Goal: Task Accomplishment & Management: Manage account settings

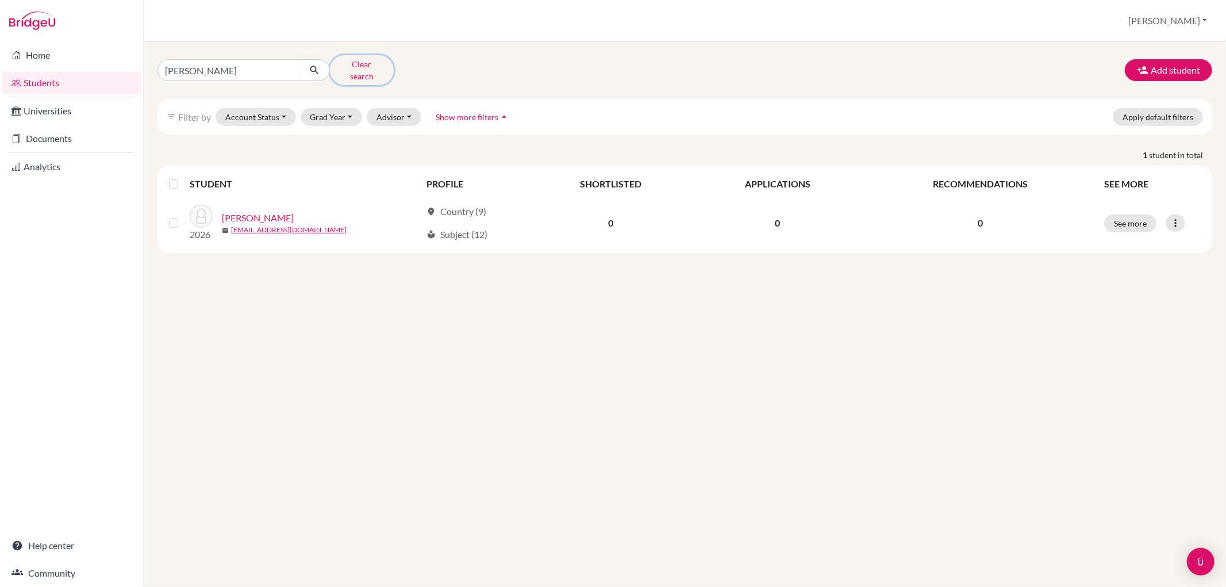
click at [384, 66] on button "Clear search" at bounding box center [362, 70] width 64 height 30
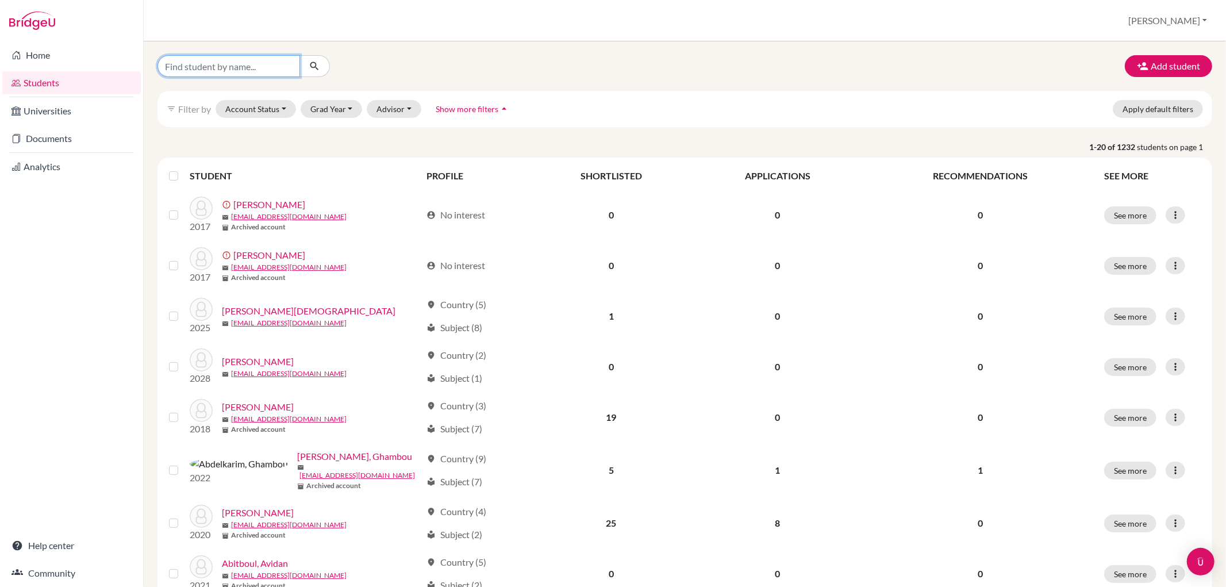
click at [263, 72] on input "Find student by name..." at bounding box center [228, 66] width 143 height 22
type input "[PERSON_NAME]"
click at [313, 59] on button "submit" at bounding box center [314, 66] width 30 height 22
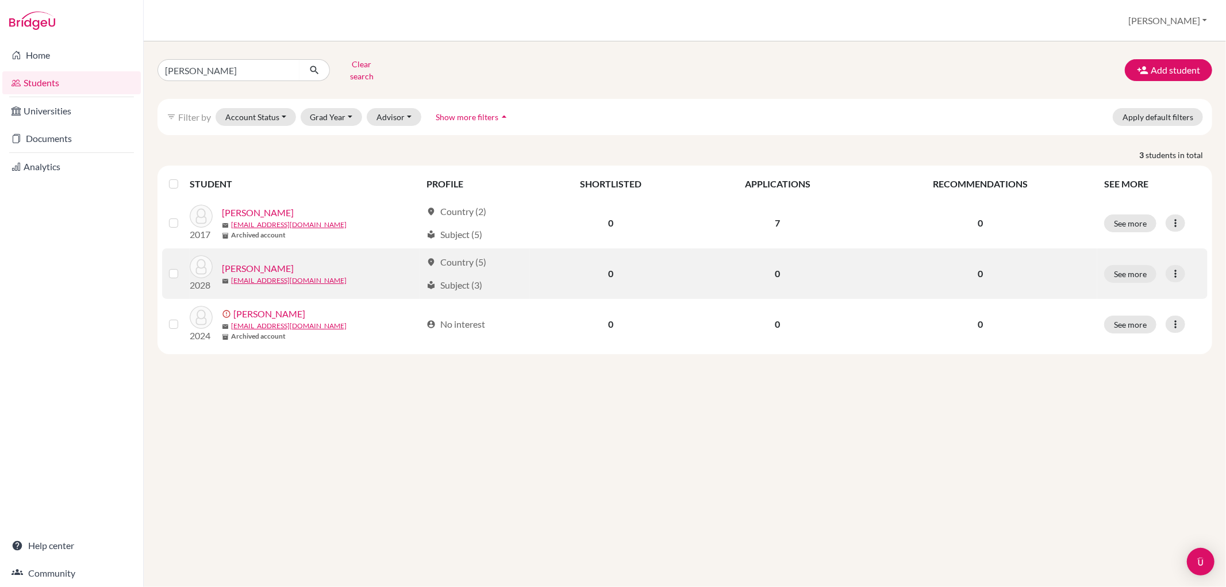
click at [260, 262] on link "[PERSON_NAME]" at bounding box center [258, 269] width 72 height 14
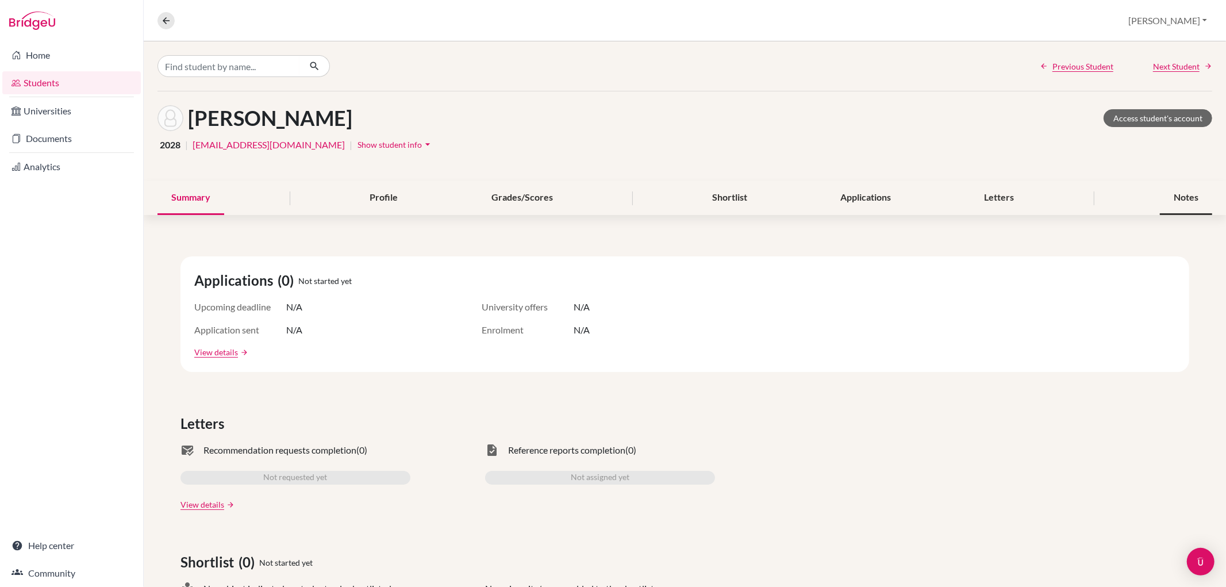
click at [1189, 188] on div "Notes" at bounding box center [1186, 198] width 52 height 34
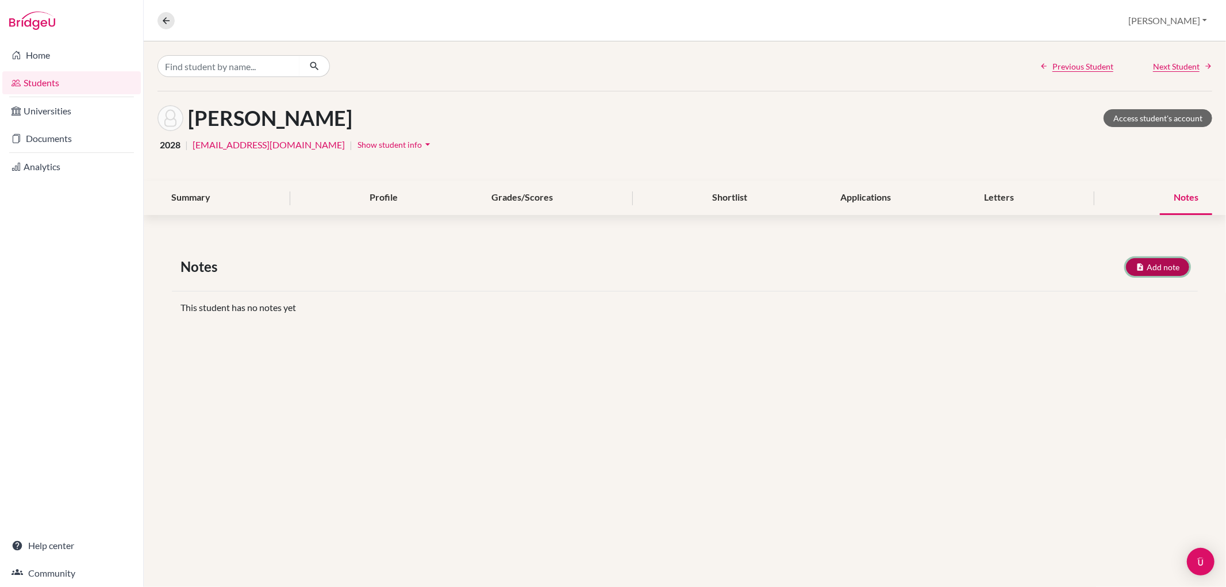
click at [1160, 265] on button "Add note" at bounding box center [1157, 267] width 63 height 18
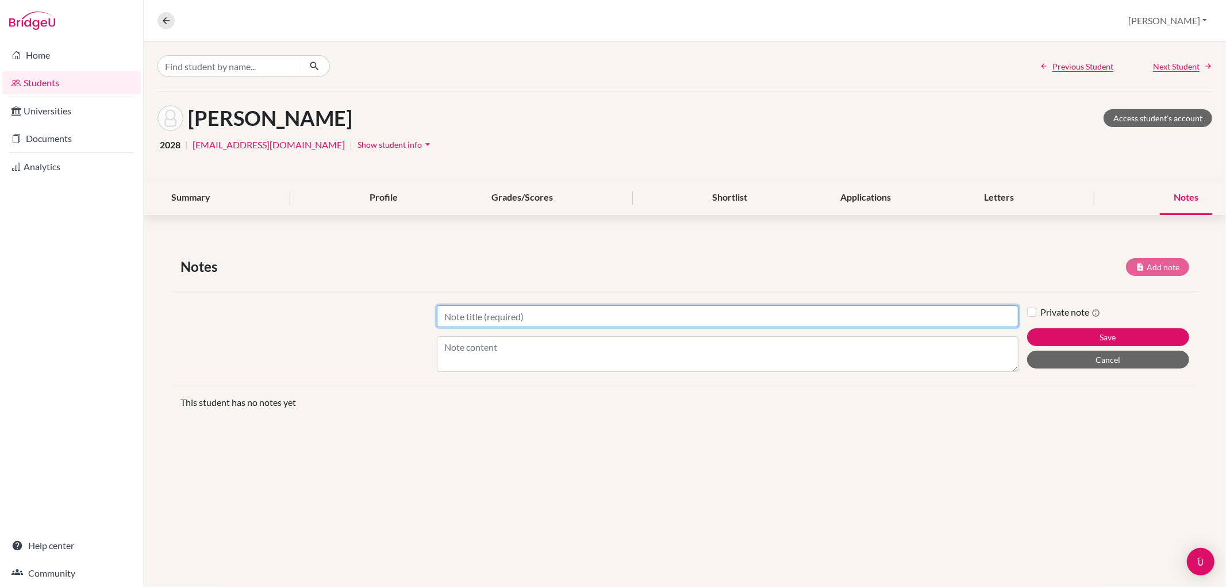
click at [625, 317] on input "Title" at bounding box center [727, 316] width 581 height 22
type input "Future planning/exchange term"
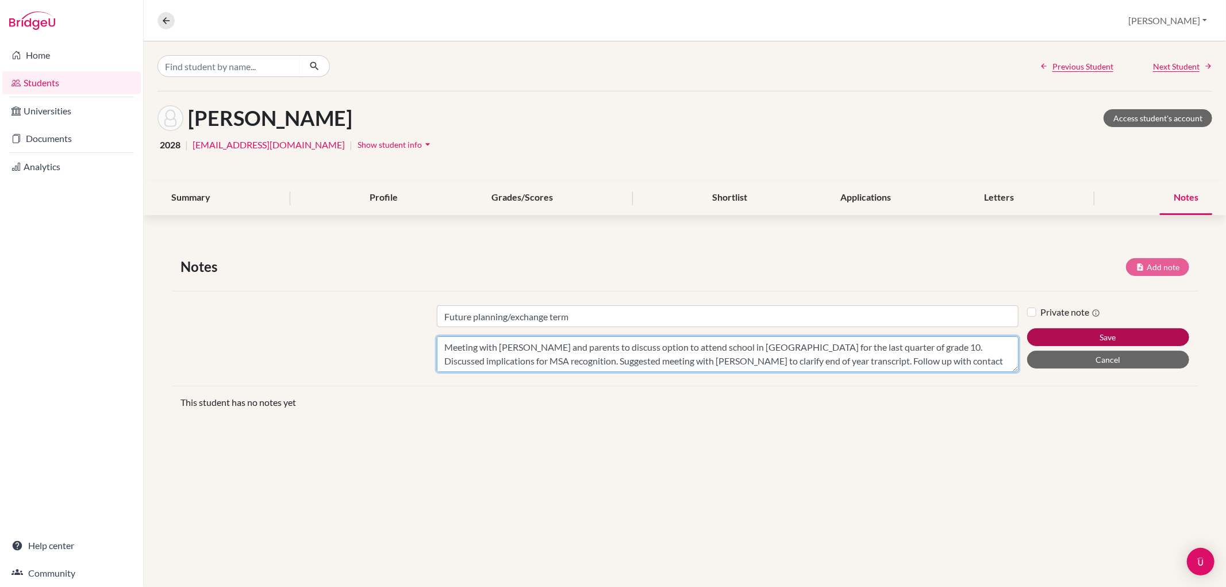
type textarea "Meeting with [PERSON_NAME] and parents to discuss option to attend school in [G…"
click at [1134, 335] on button "Save" at bounding box center [1108, 337] width 162 height 18
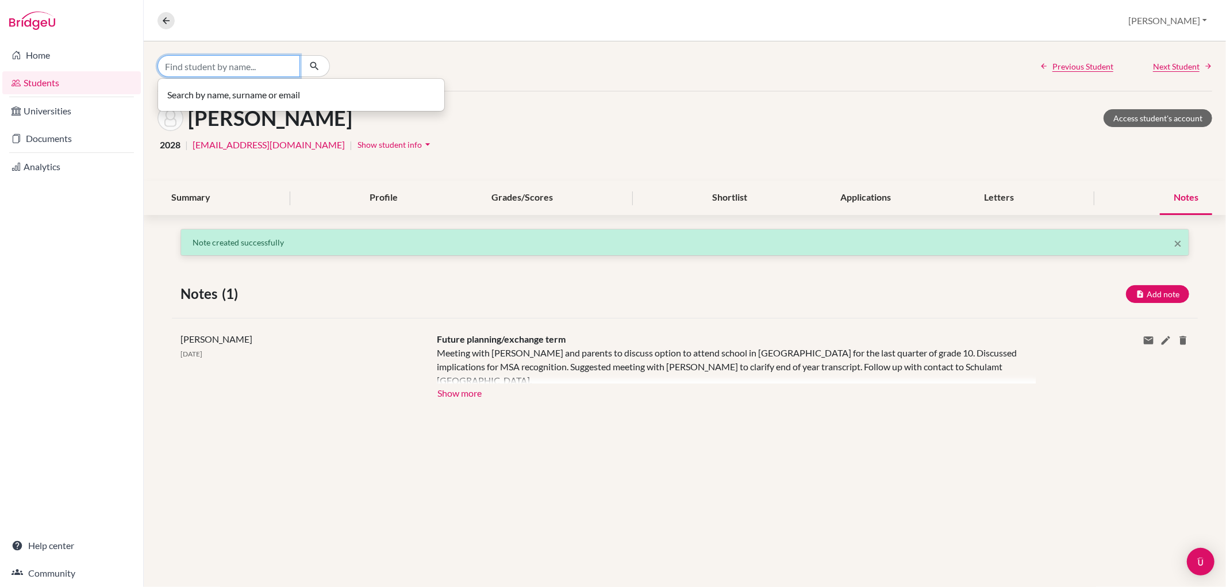
click at [224, 66] on input "Find student by name..." at bounding box center [228, 66] width 143 height 22
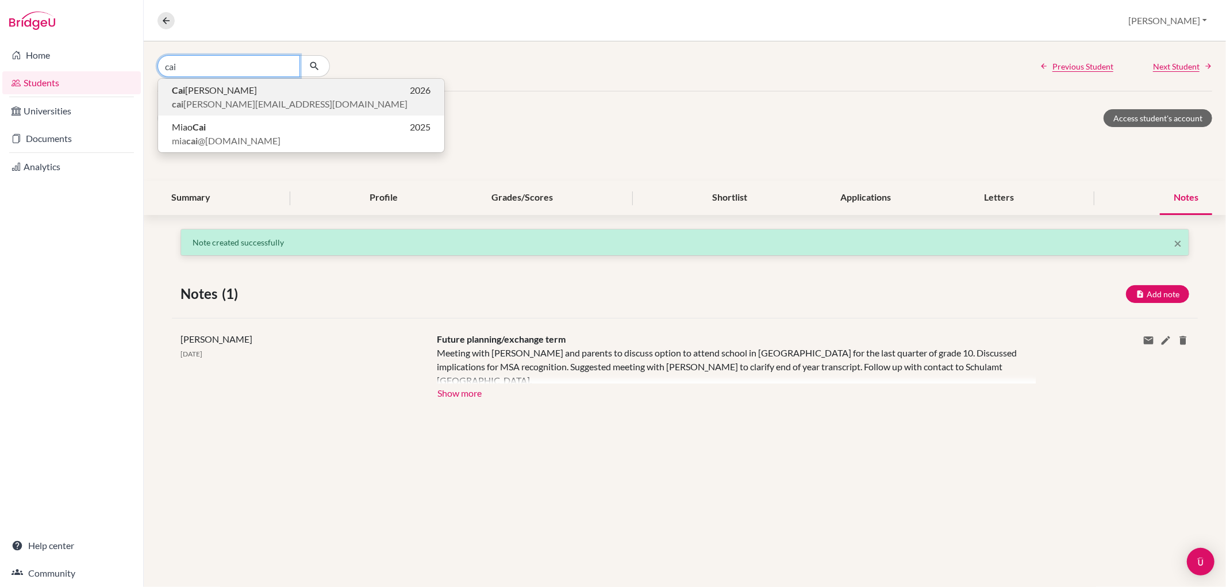
type input "cai"
click at [218, 86] on span "[PERSON_NAME]" at bounding box center [214, 90] width 85 height 14
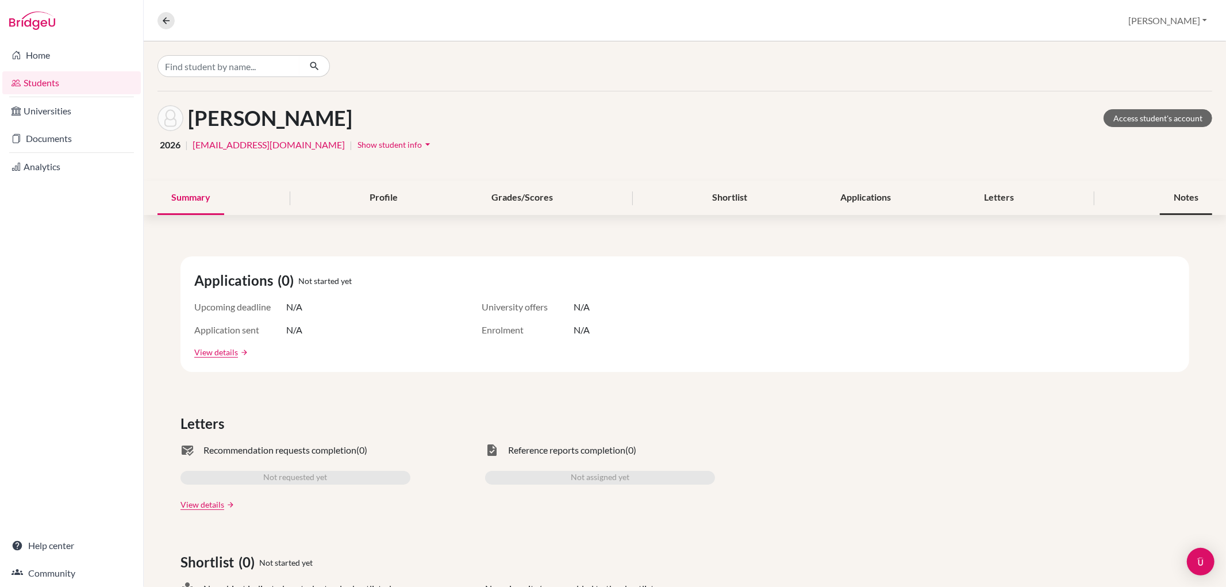
click at [1181, 197] on div "Notes" at bounding box center [1186, 198] width 52 height 34
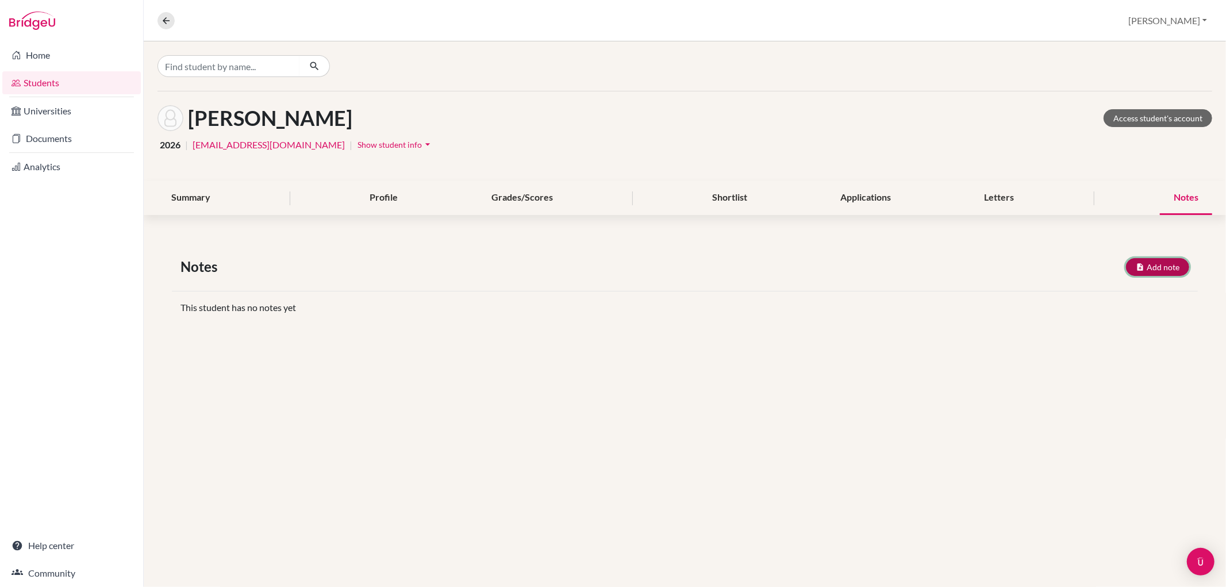
click at [1159, 262] on button "Add note" at bounding box center [1157, 267] width 63 height 18
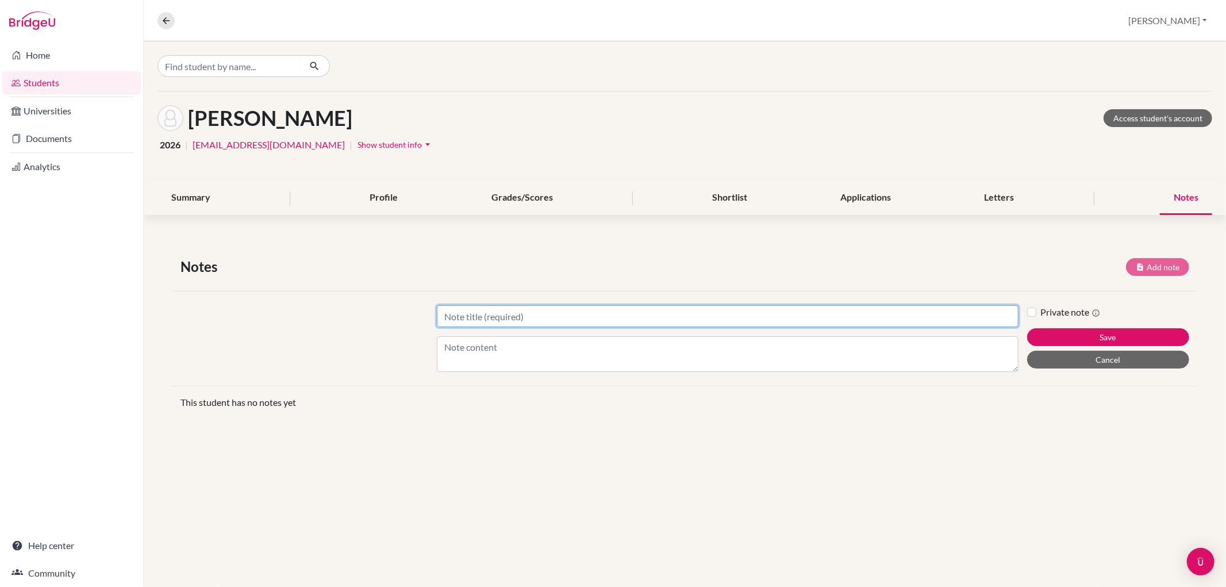
click at [524, 320] on input "Title" at bounding box center [727, 316] width 581 height 22
type input "Future planning"
